Goal: Information Seeking & Learning: Learn about a topic

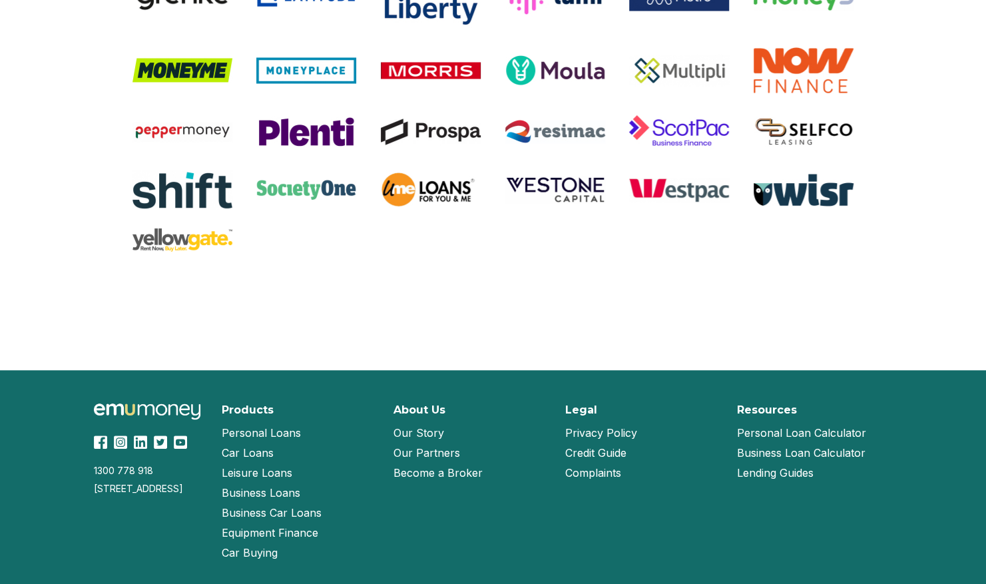
scroll to position [2836, 0]
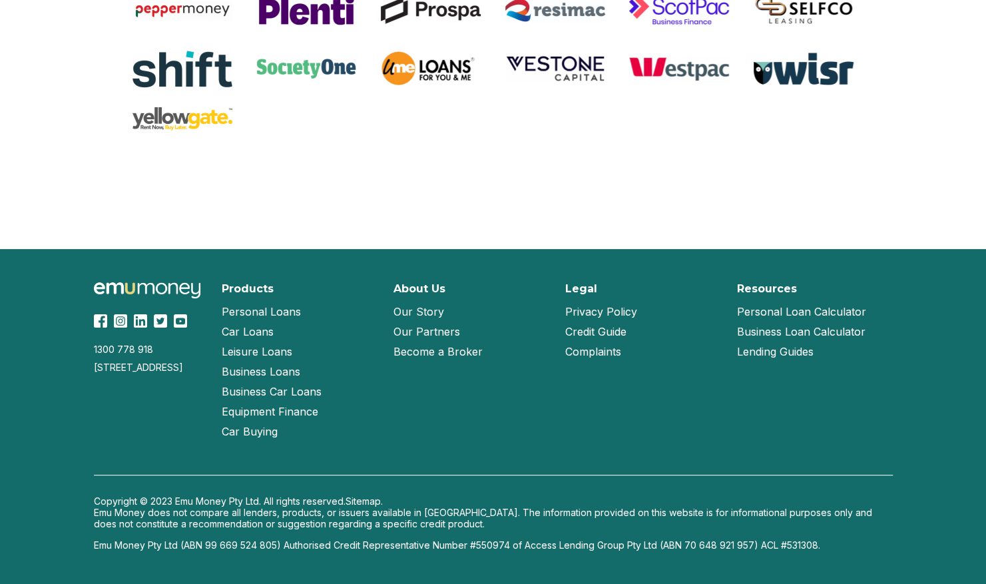
click at [432, 337] on link "Our Partners" at bounding box center [426, 332] width 67 height 20
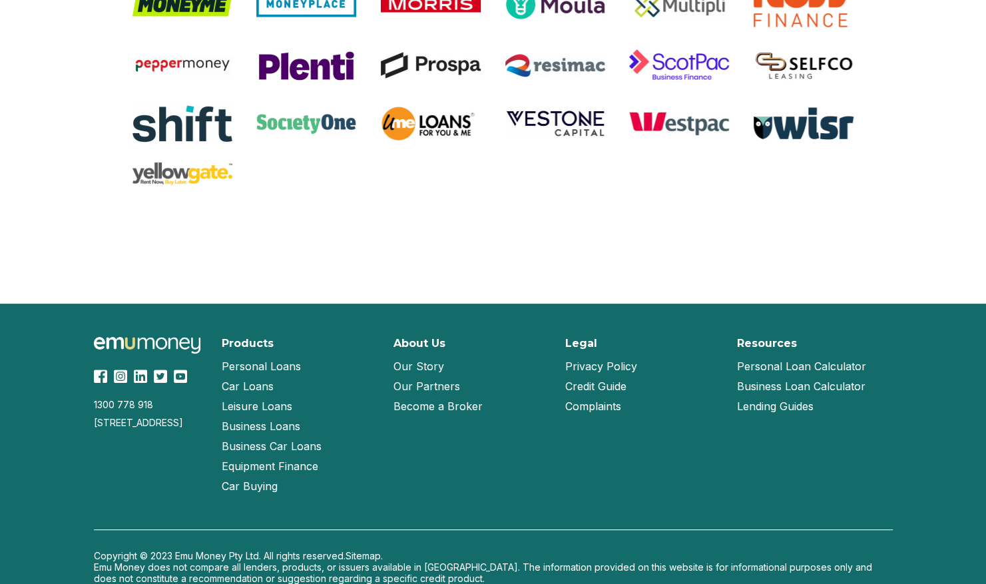
scroll to position [1233, 0]
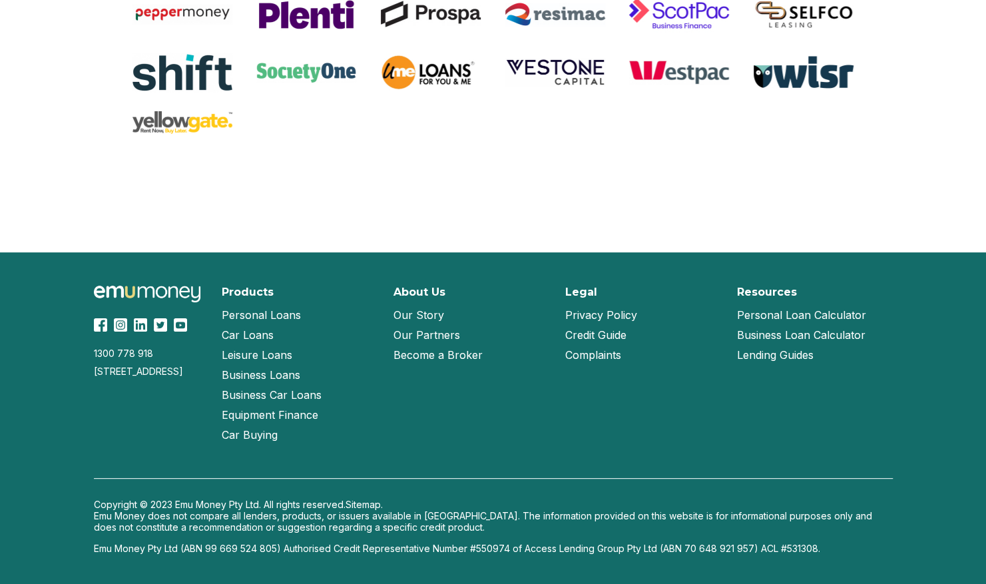
click at [427, 316] on link "Our Story" at bounding box center [418, 315] width 51 height 20
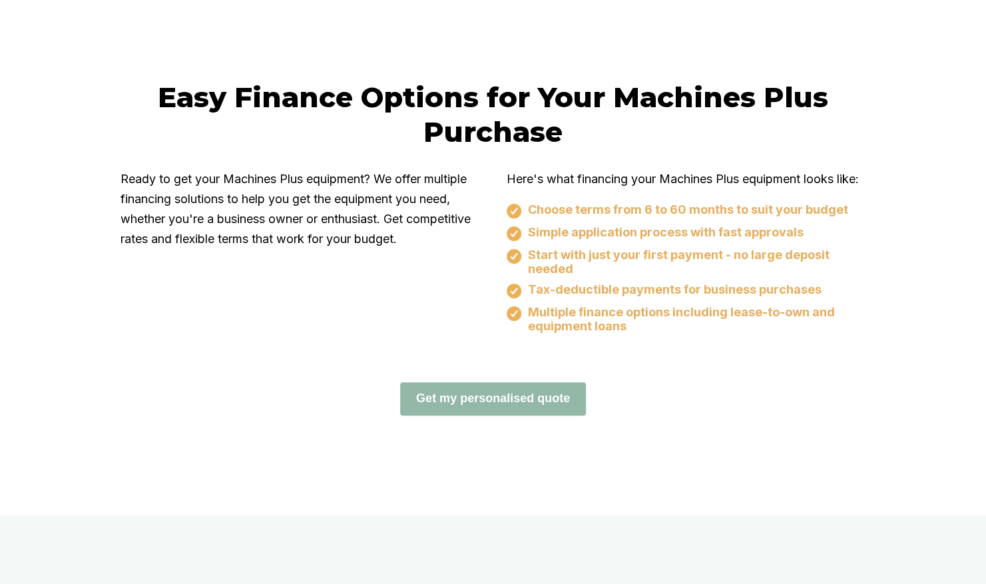
scroll to position [891, 0]
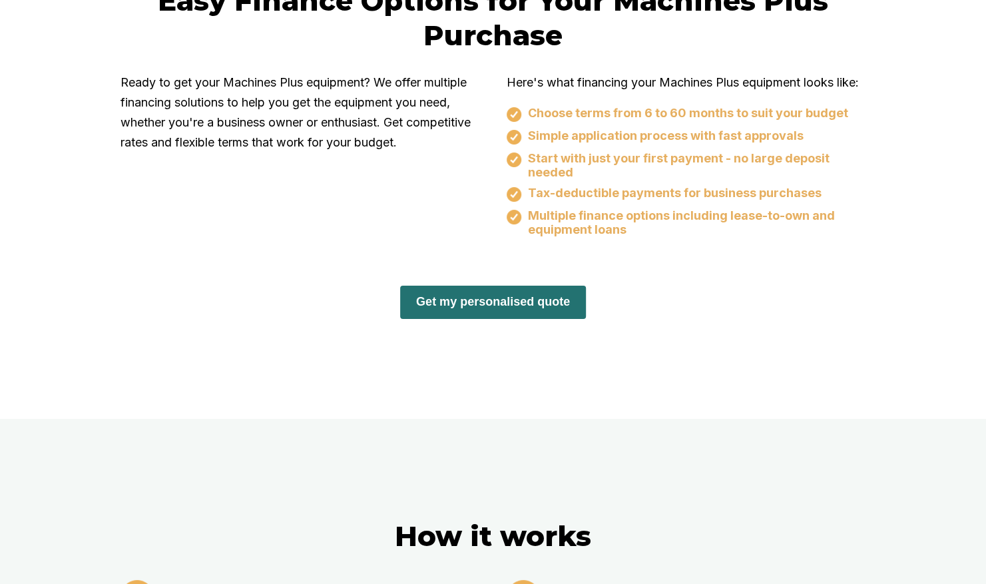
click at [483, 319] on button "Get my personalised quote" at bounding box center [493, 302] width 186 height 33
